Goal: Task Accomplishment & Management: Complete application form

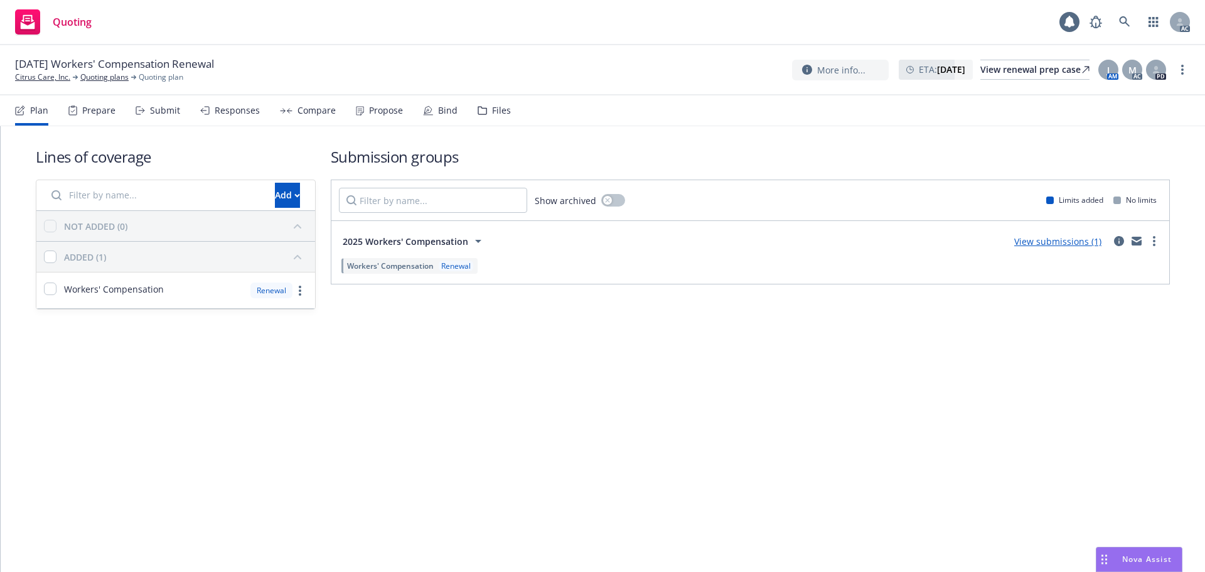
click at [171, 116] on div "Submit" at bounding box center [158, 110] width 45 height 30
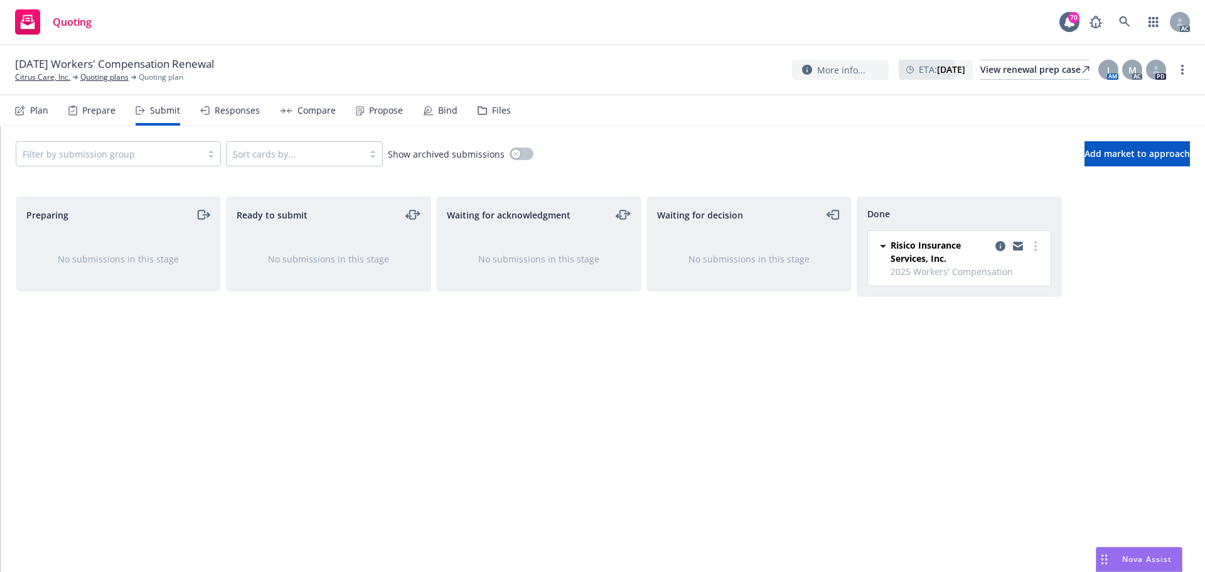
click at [247, 119] on div "Responses" at bounding box center [230, 110] width 60 height 30
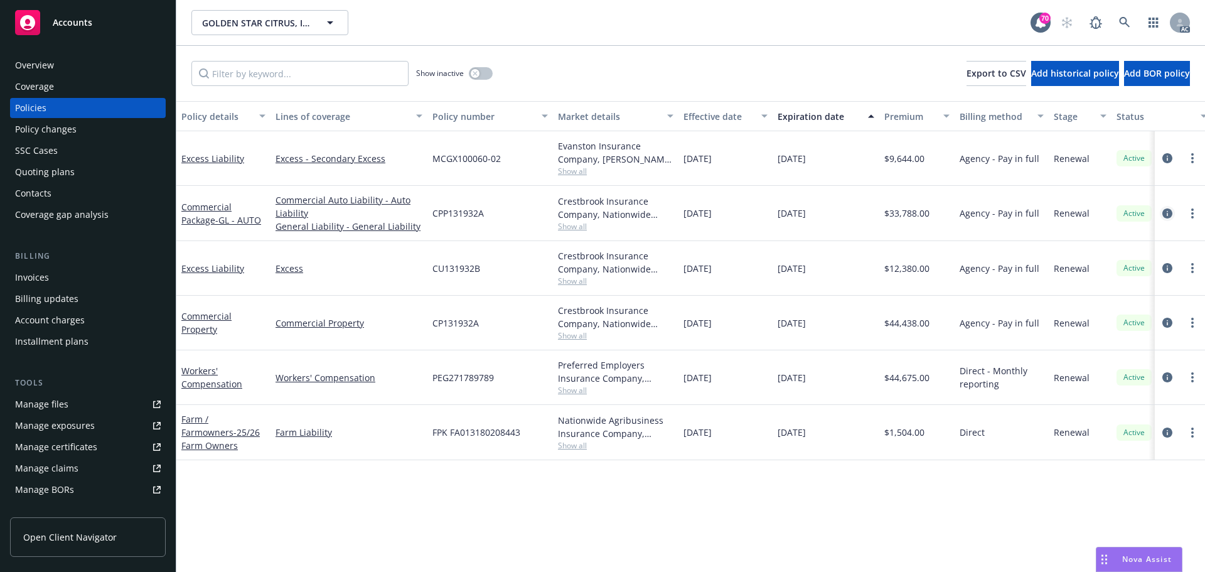
click at [1167, 211] on icon "circleInformation" at bounding box center [1167, 213] width 10 height 10
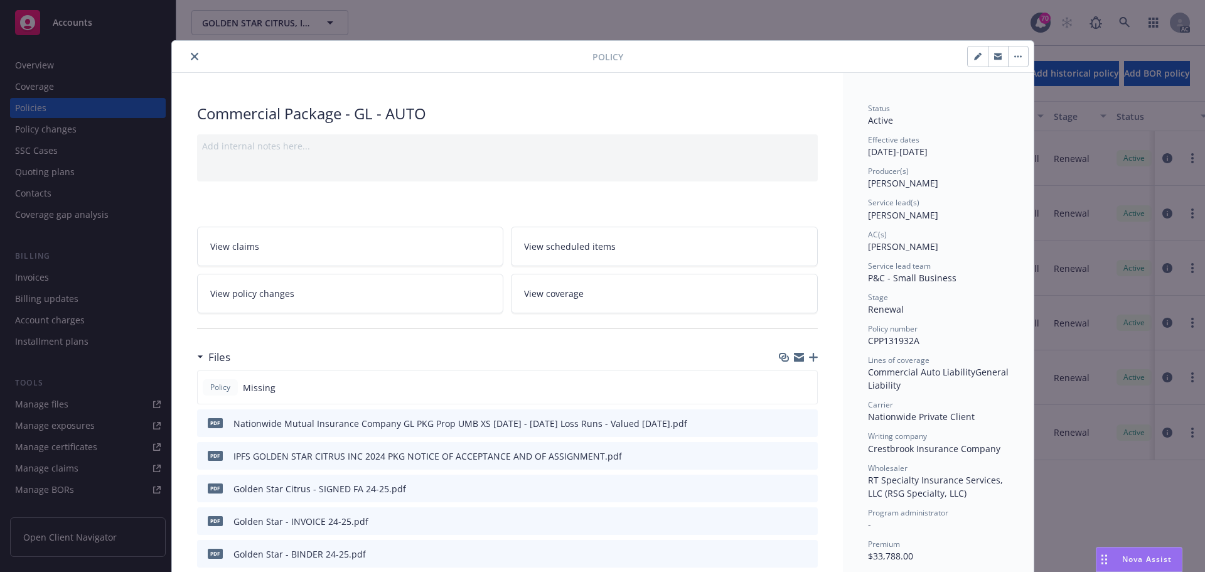
click at [193, 56] on icon "close" at bounding box center [195, 57] width 8 height 8
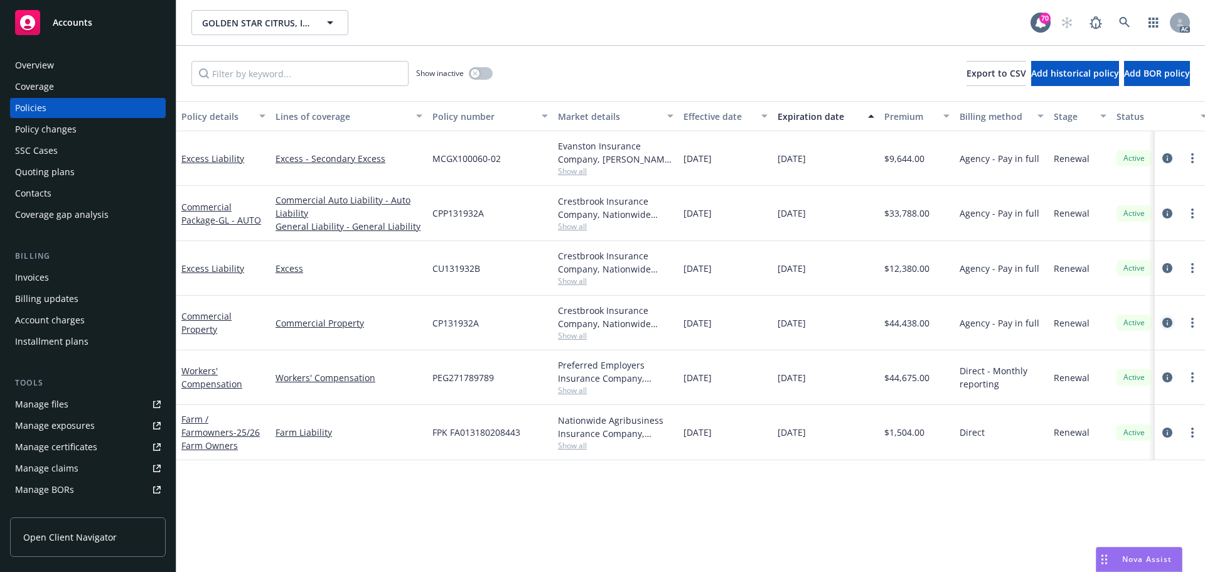
click at [1163, 324] on icon "circleInformation" at bounding box center [1167, 323] width 10 height 10
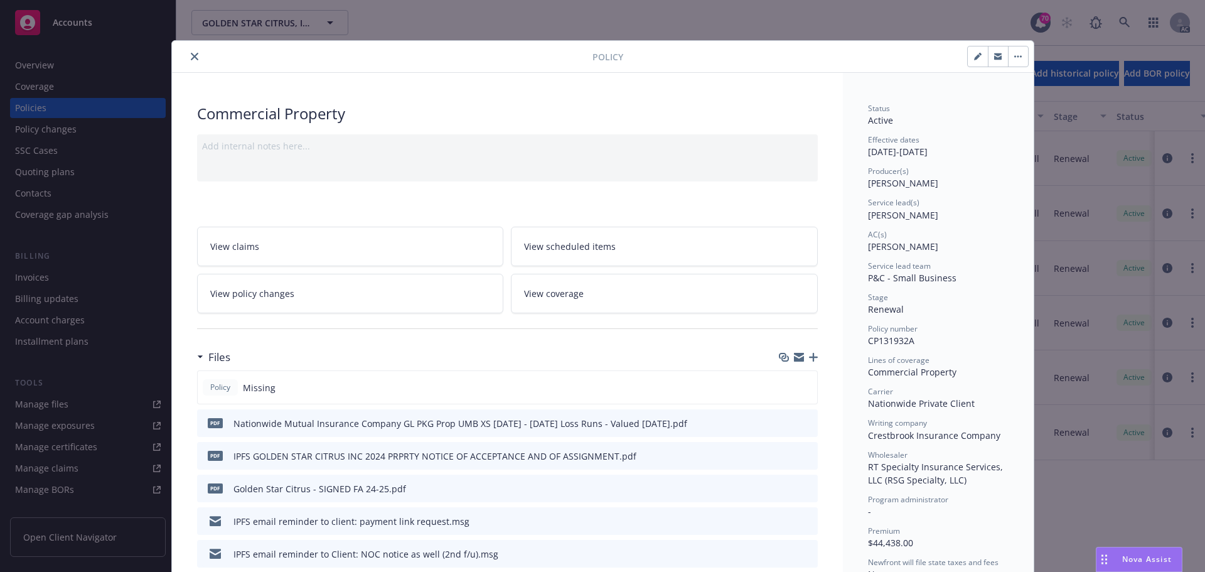
click at [193, 58] on button "close" at bounding box center [194, 56] width 15 height 15
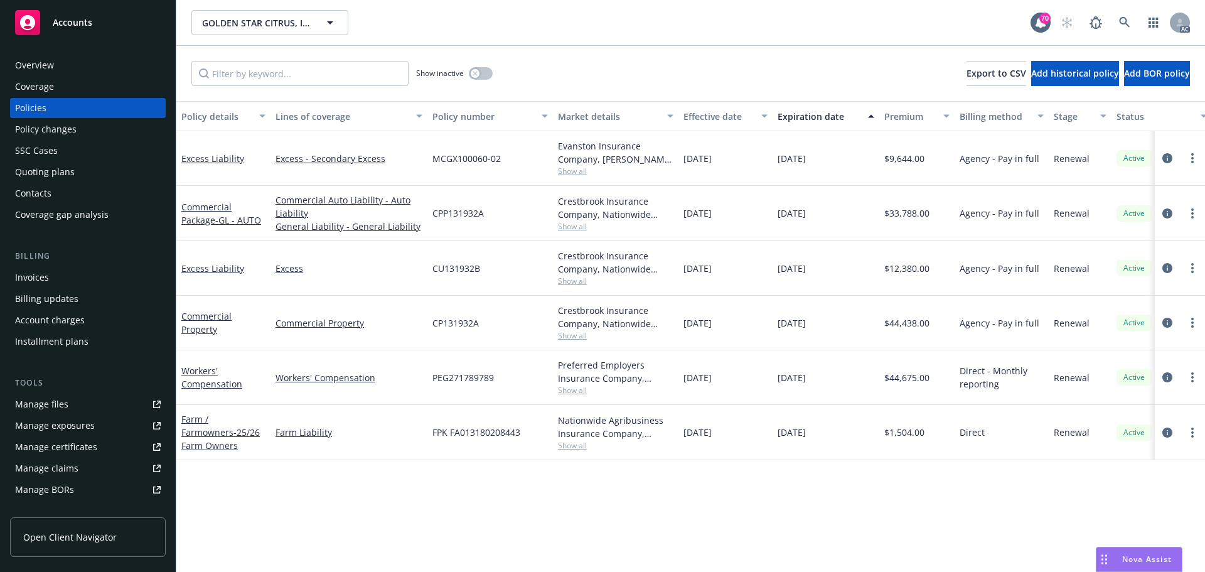
click at [1125, 559] on span "Nova Assist" at bounding box center [1147, 559] width 50 height 11
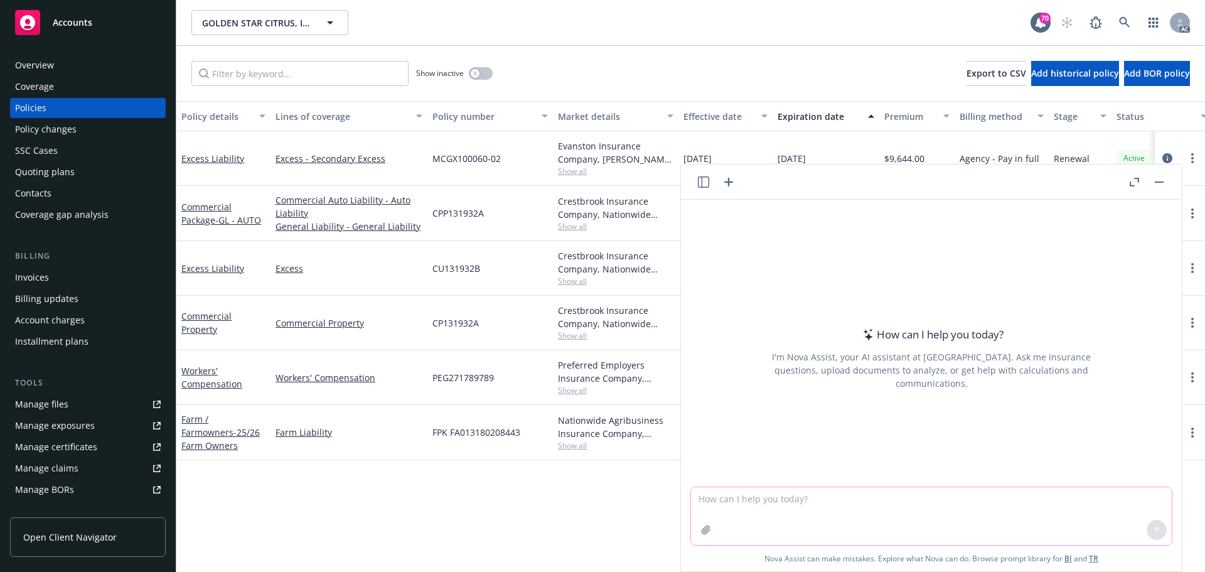
click at [804, 495] on textarea at bounding box center [931, 516] width 481 height 58
paste textarea "could you please review the 2 questions above and give some advise"
type textarea "refine wording 'could you please review the 2 questions above and give some adv…"
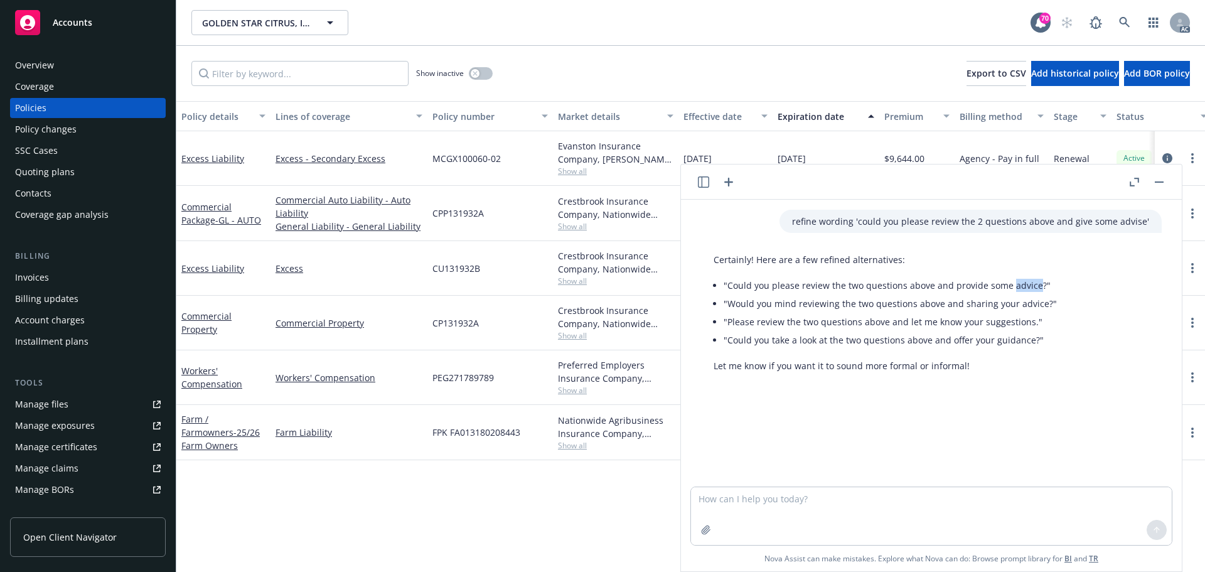
drag, startPoint x: 1008, startPoint y: 284, endPoint x: 1032, endPoint y: 284, distance: 23.2
click at [1032, 284] on li ""Could you please review the two questions above and provide some advice?"" at bounding box center [890, 285] width 333 height 18
click at [1026, 287] on li ""Could you please review the two questions above and provide some advice?"" at bounding box center [890, 285] width 333 height 18
click at [1007, 288] on li ""Could you please review the two questions above and provide some advice?"" at bounding box center [890, 285] width 333 height 18
drag, startPoint x: 1010, startPoint y: 289, endPoint x: 1032, endPoint y: 289, distance: 22.6
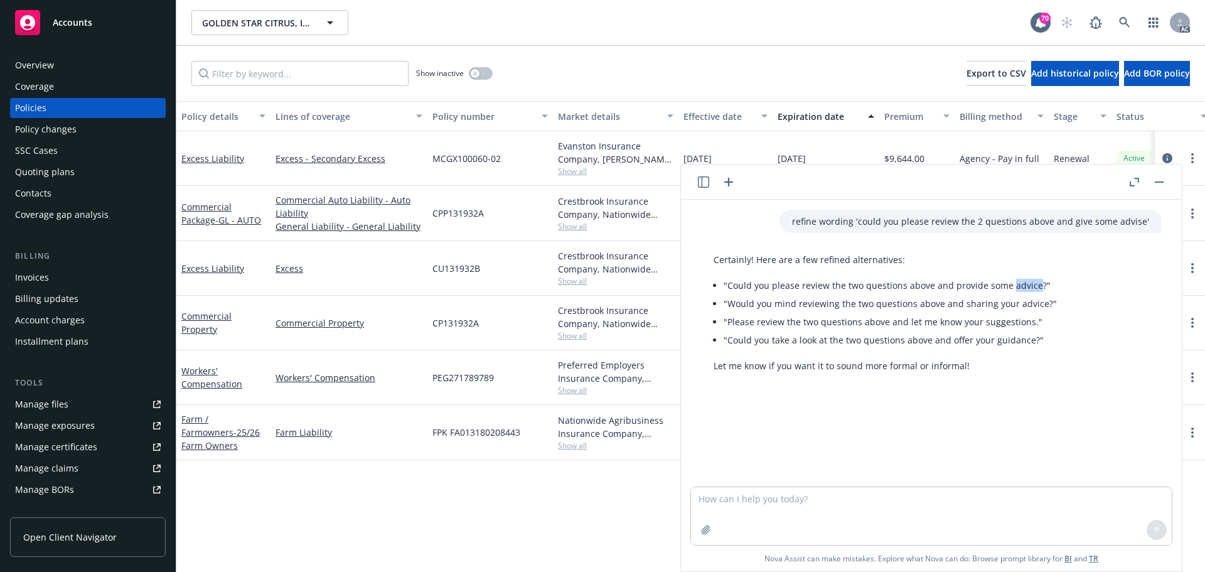
click at [1032, 289] on li ""Could you please review the two questions above and provide some advice?"" at bounding box center [890, 285] width 333 height 18
copy li "advice"
click at [1160, 184] on button "button" at bounding box center [1159, 181] width 15 height 15
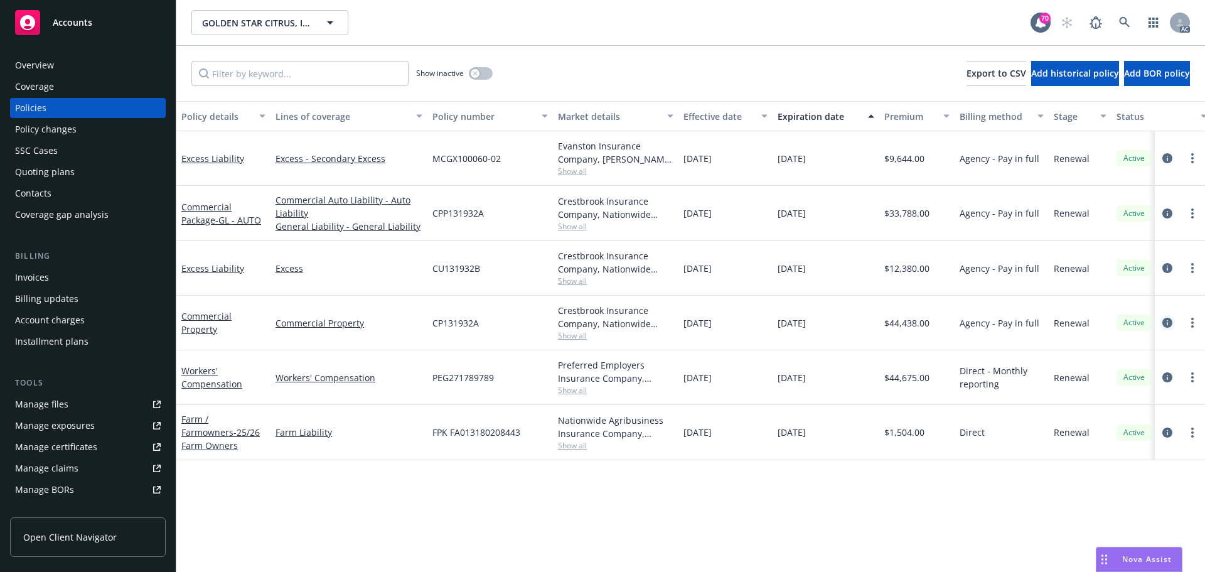
click at [1168, 324] on icon "circleInformation" at bounding box center [1167, 323] width 10 height 10
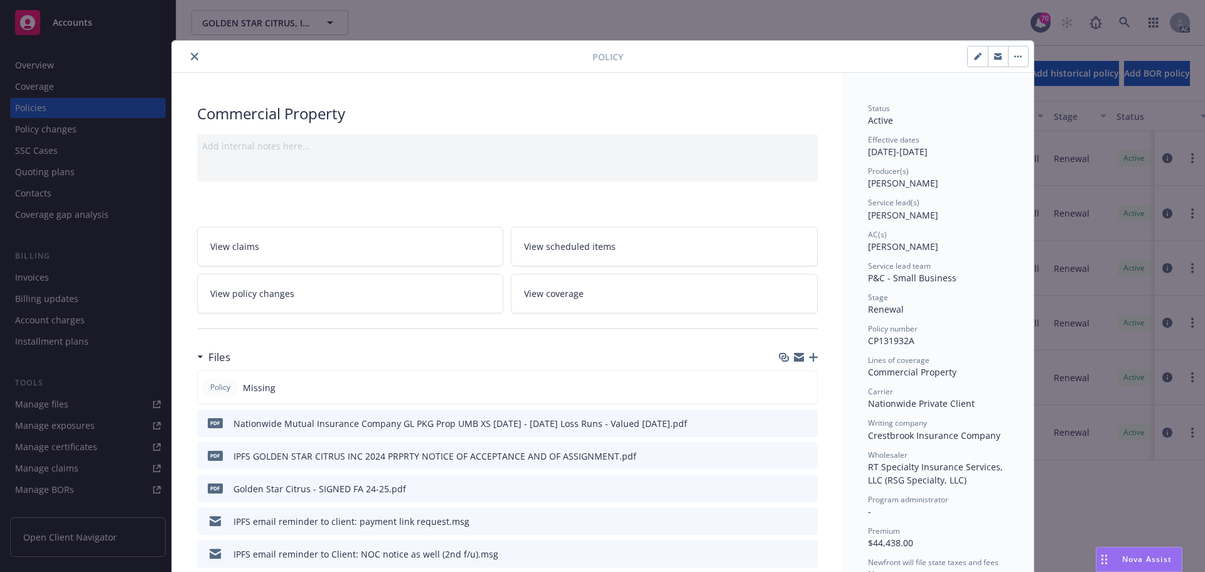
scroll to position [38, 0]
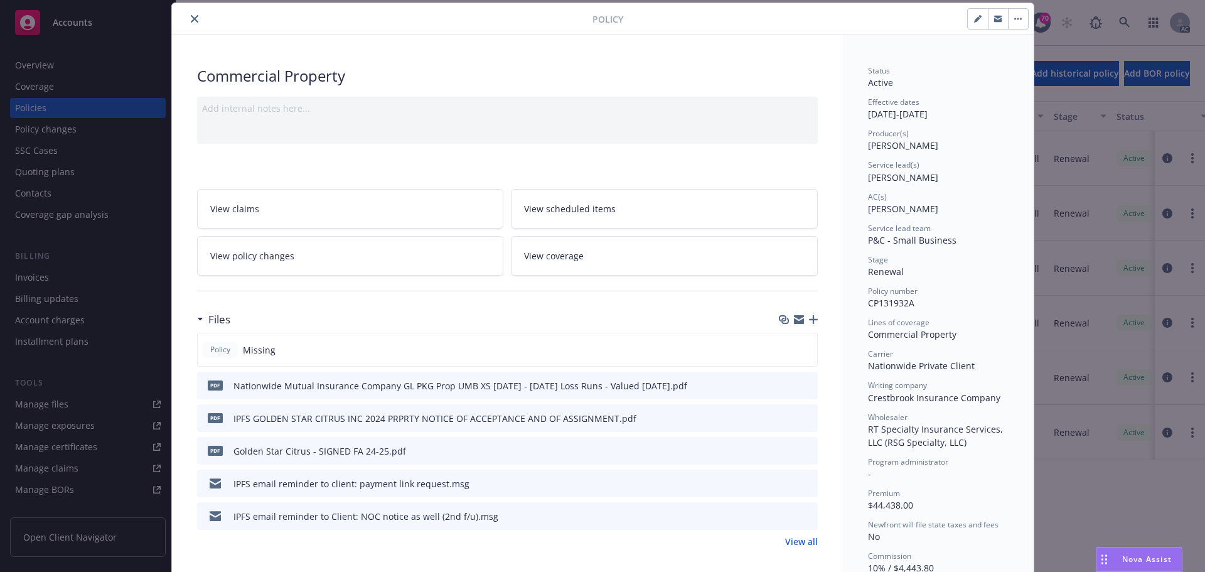
click at [191, 16] on icon "close" at bounding box center [195, 19] width 8 height 8
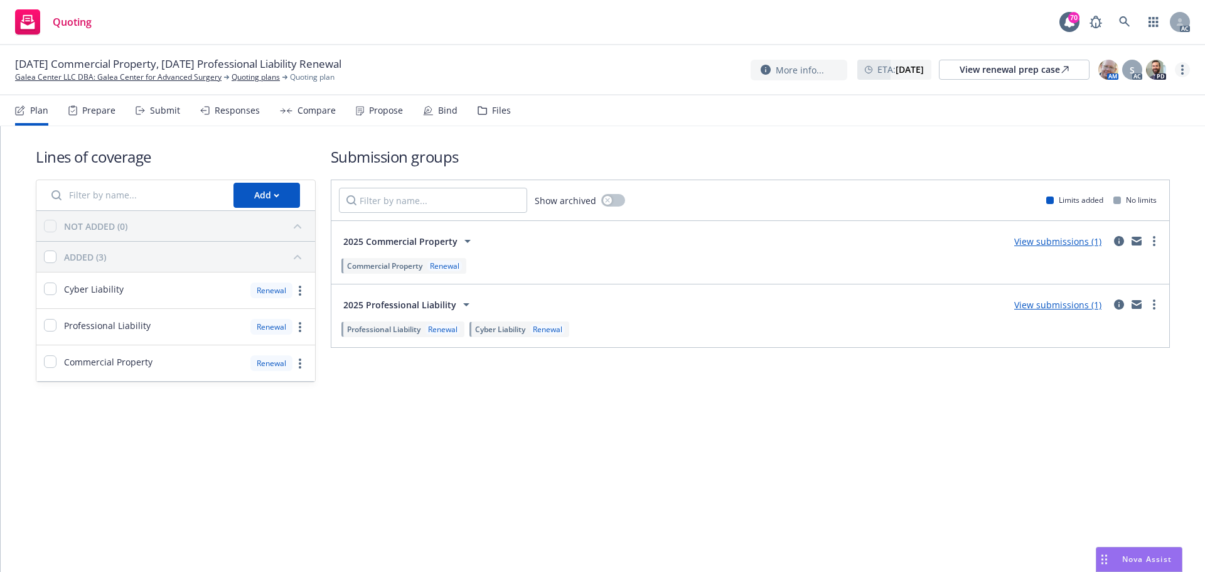
click at [1180, 71] on link "more" at bounding box center [1182, 69] width 15 height 15
click at [1127, 101] on link "Copy logging email" at bounding box center [1119, 95] width 140 height 25
click at [173, 113] on div "Submit" at bounding box center [165, 110] width 30 height 10
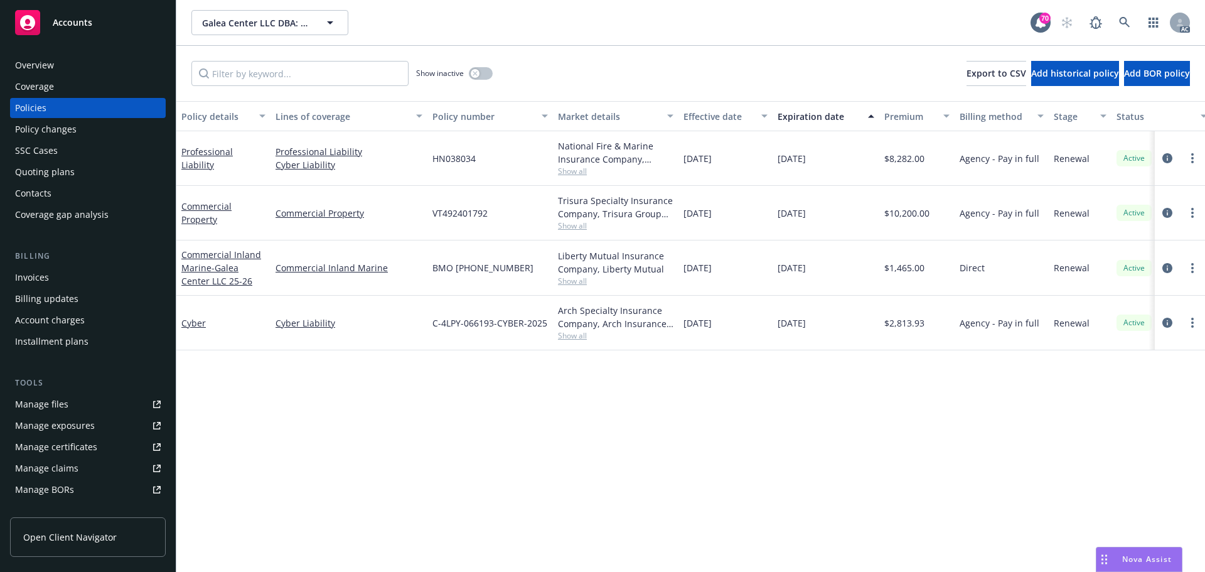
click at [574, 230] on span "Show all" at bounding box center [615, 225] width 115 height 11
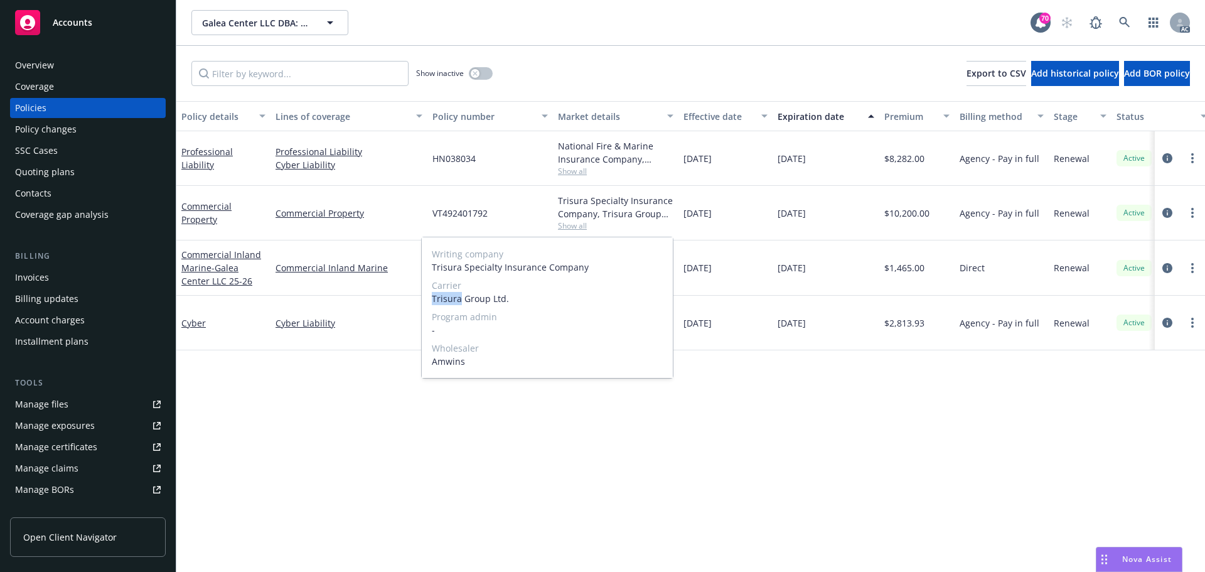
drag, startPoint x: 457, startPoint y: 302, endPoint x: 428, endPoint y: 303, distance: 29.5
click at [428, 303] on div "Writing company Trisura Specialty Insurance Company Carrier Trisura Group Ltd. …" at bounding box center [547, 307] width 251 height 141
copy span "Trisura"
